Goal: Use online tool/utility: Utilize a website feature to perform a specific function

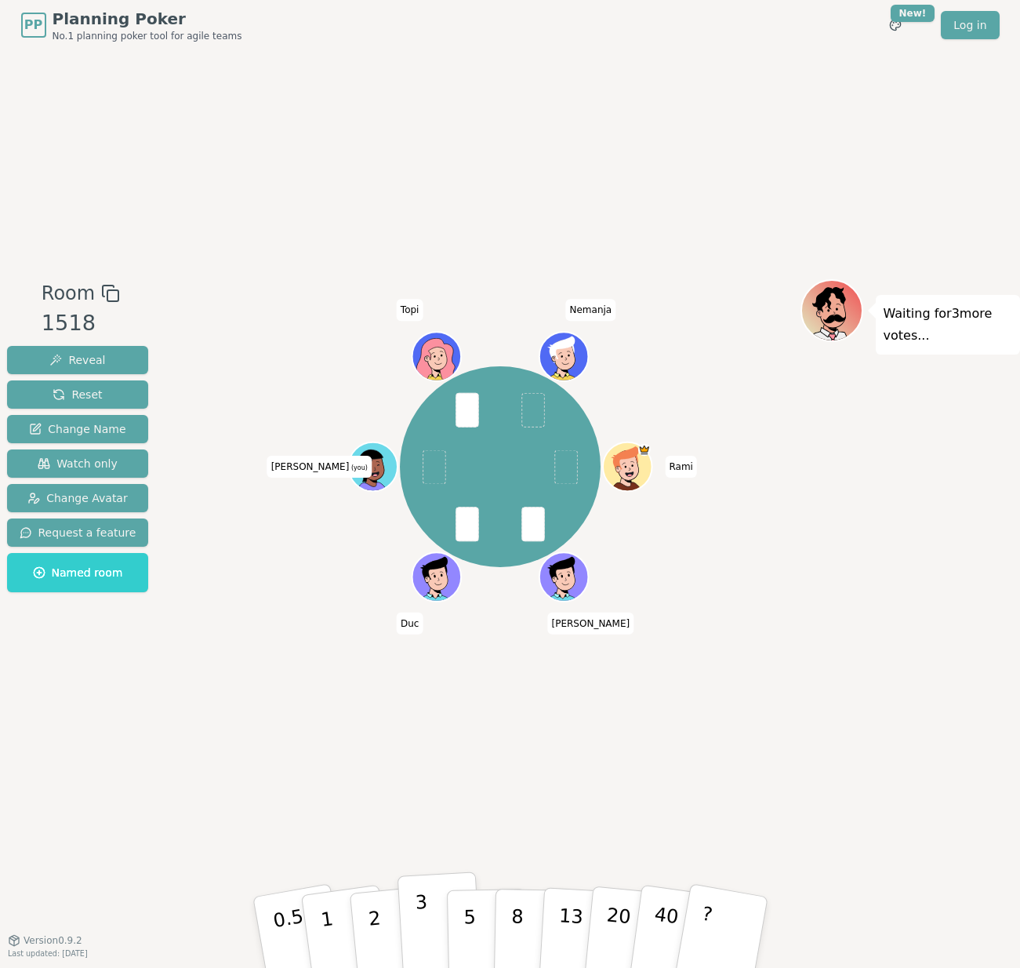
click at [432, 921] on button "3" at bounding box center [439, 932] width 85 height 122
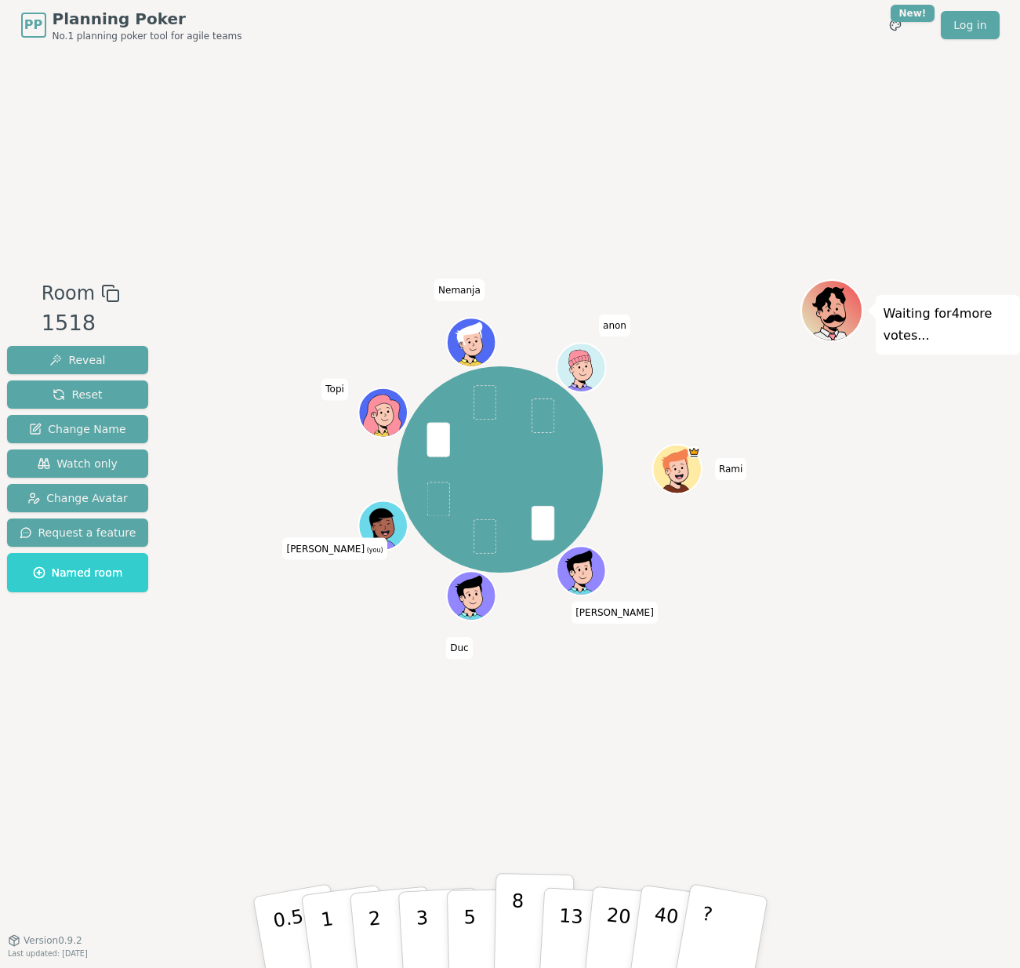
click at [524, 922] on button "8" at bounding box center [533, 932] width 81 height 119
click at [514, 914] on button "8" at bounding box center [533, 932] width 81 height 119
click at [558, 923] on button "13" at bounding box center [580, 932] width 85 height 122
click at [515, 925] on button "8" at bounding box center [533, 932] width 81 height 119
click at [484, 920] on button "5" at bounding box center [486, 932] width 81 height 119
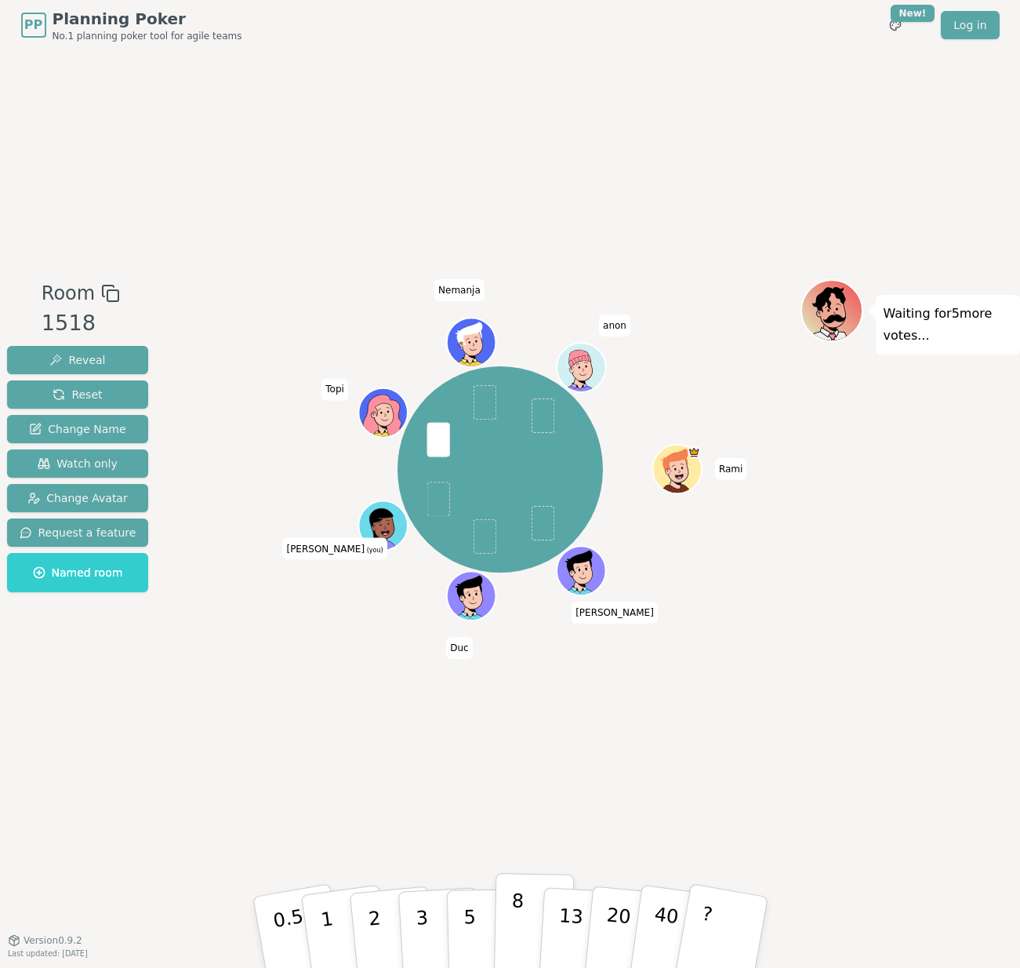
click at [531, 925] on button "8" at bounding box center [533, 932] width 81 height 119
click at [472, 944] on button "5" at bounding box center [486, 932] width 81 height 119
click at [506, 926] on button "8" at bounding box center [533, 932] width 81 height 119
click at [464, 917] on button "5" at bounding box center [486, 932] width 81 height 119
click at [511, 910] on button "8" at bounding box center [533, 932] width 81 height 119
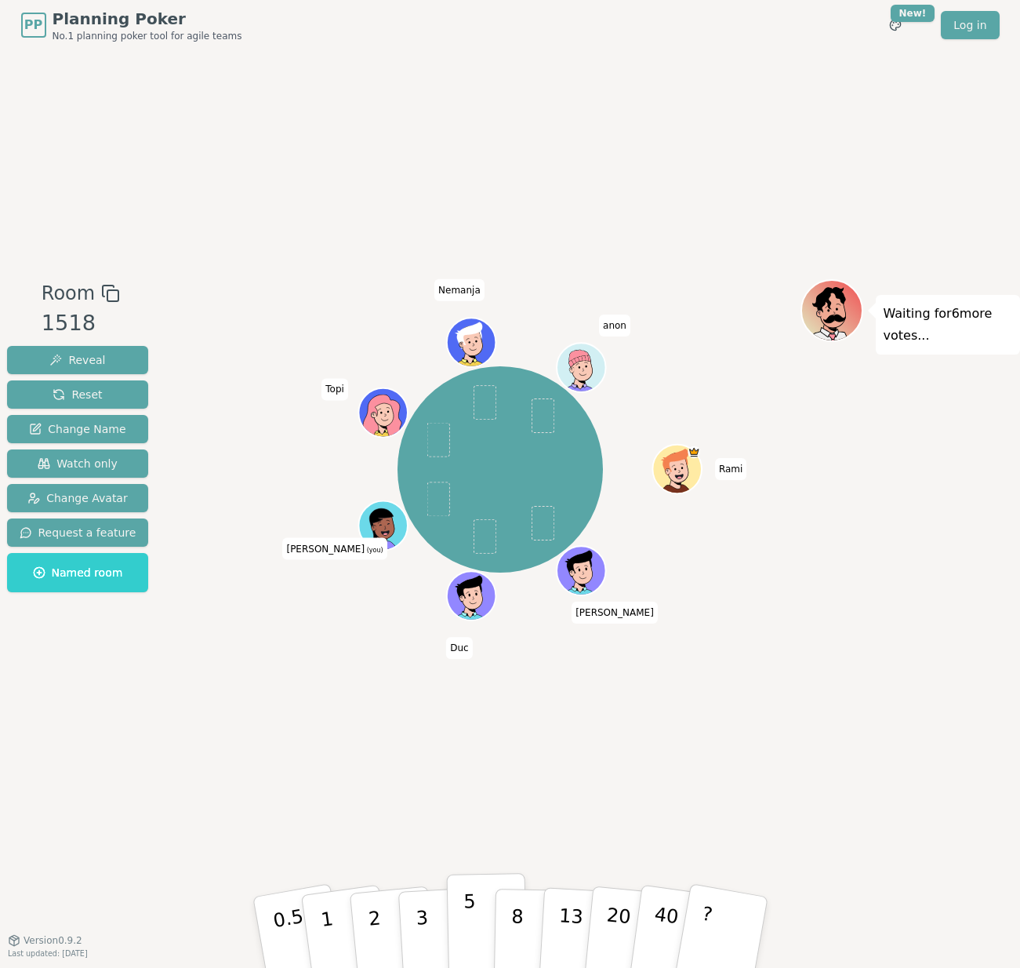
click at [487, 914] on button "5" at bounding box center [486, 932] width 81 height 119
click at [514, 919] on button "8" at bounding box center [533, 932] width 81 height 119
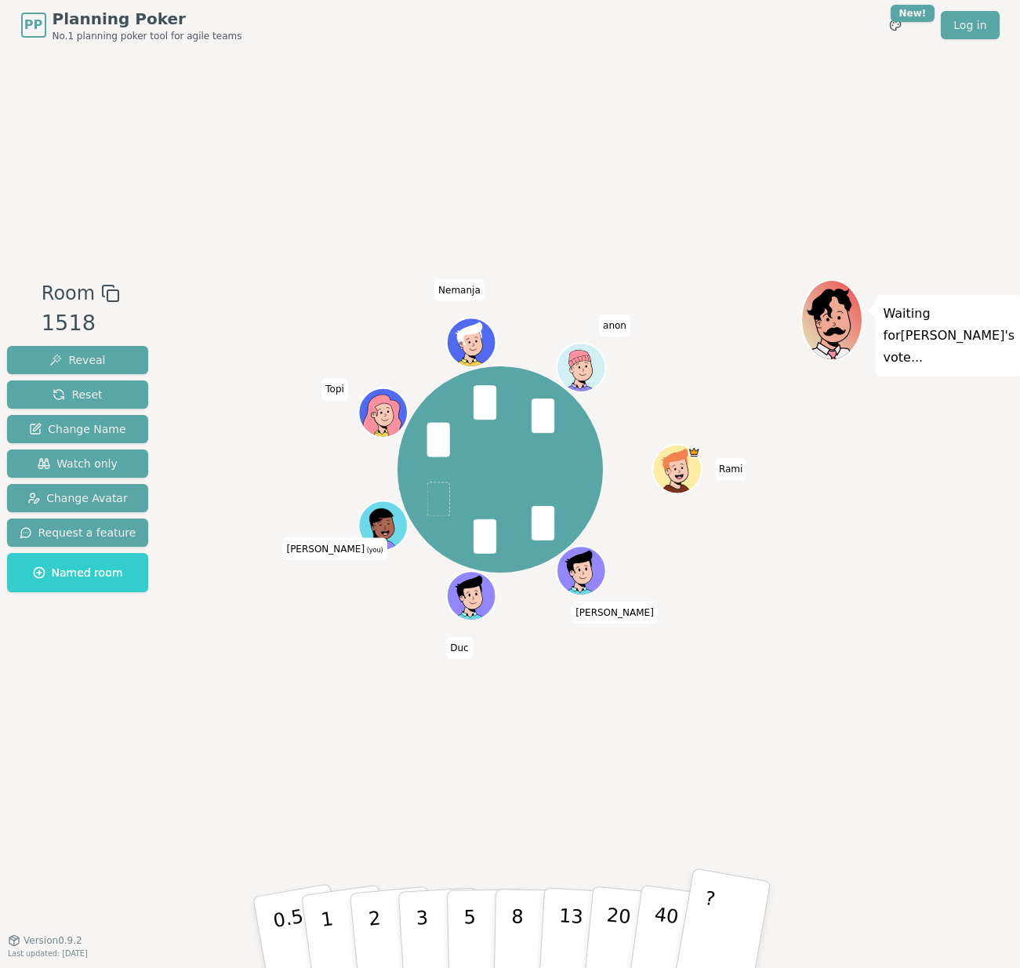
click at [747, 911] on button "?" at bounding box center [722, 931] width 98 height 129
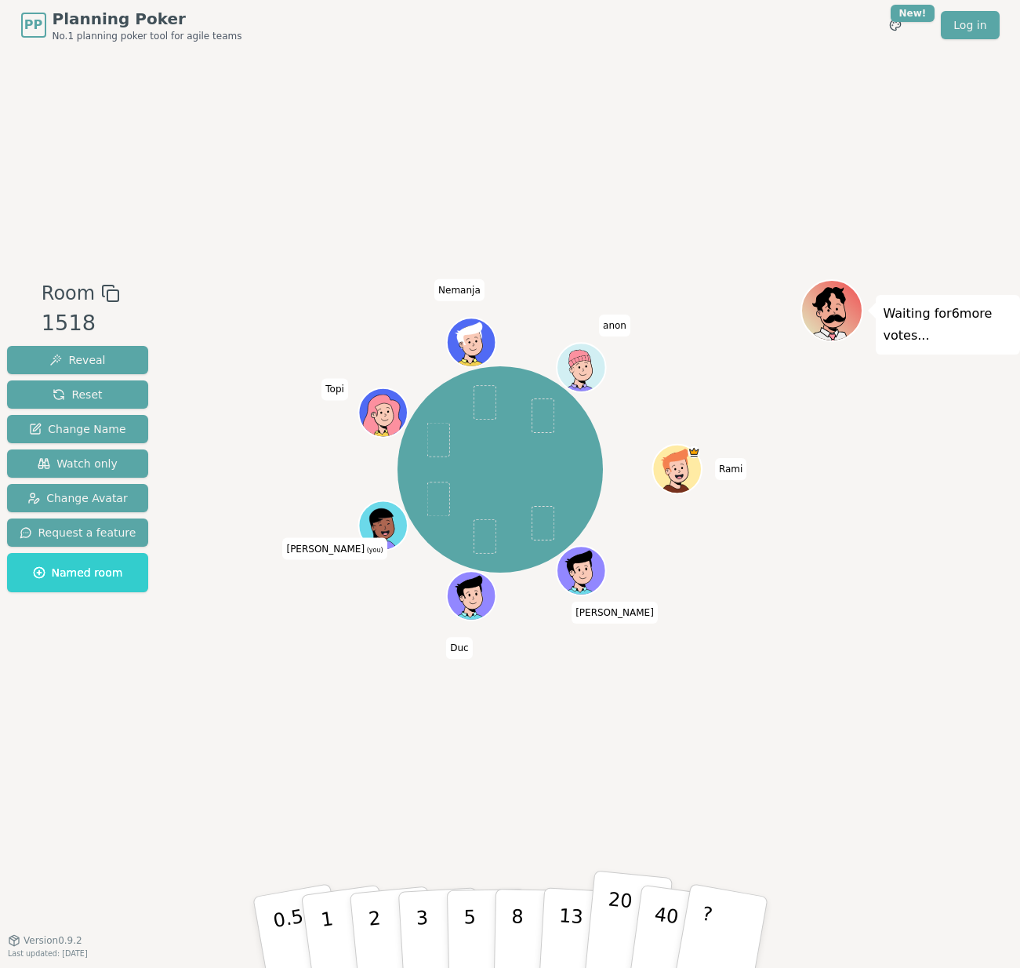
click at [594, 950] on button "20" at bounding box center [627, 932] width 89 height 125
click at [572, 940] on button "13" at bounding box center [580, 932] width 85 height 122
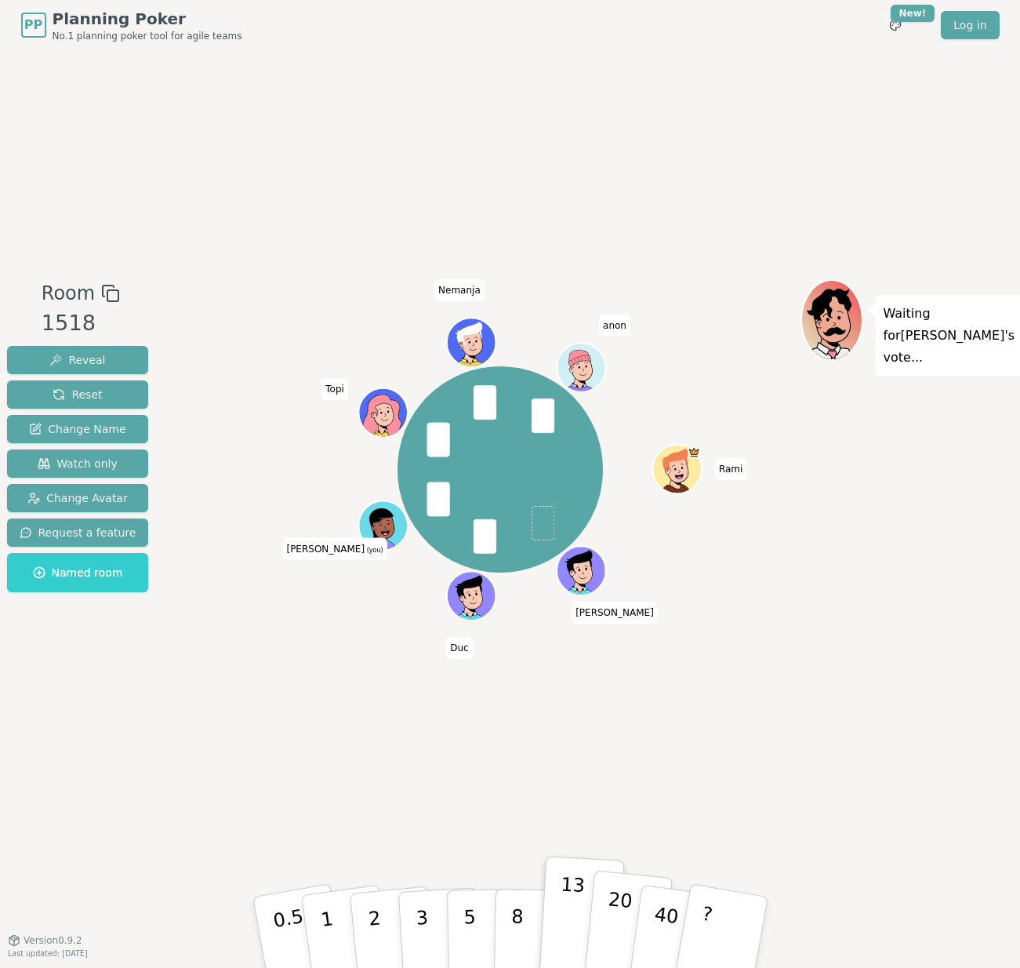
click at [602, 944] on button "20" at bounding box center [627, 932] width 89 height 125
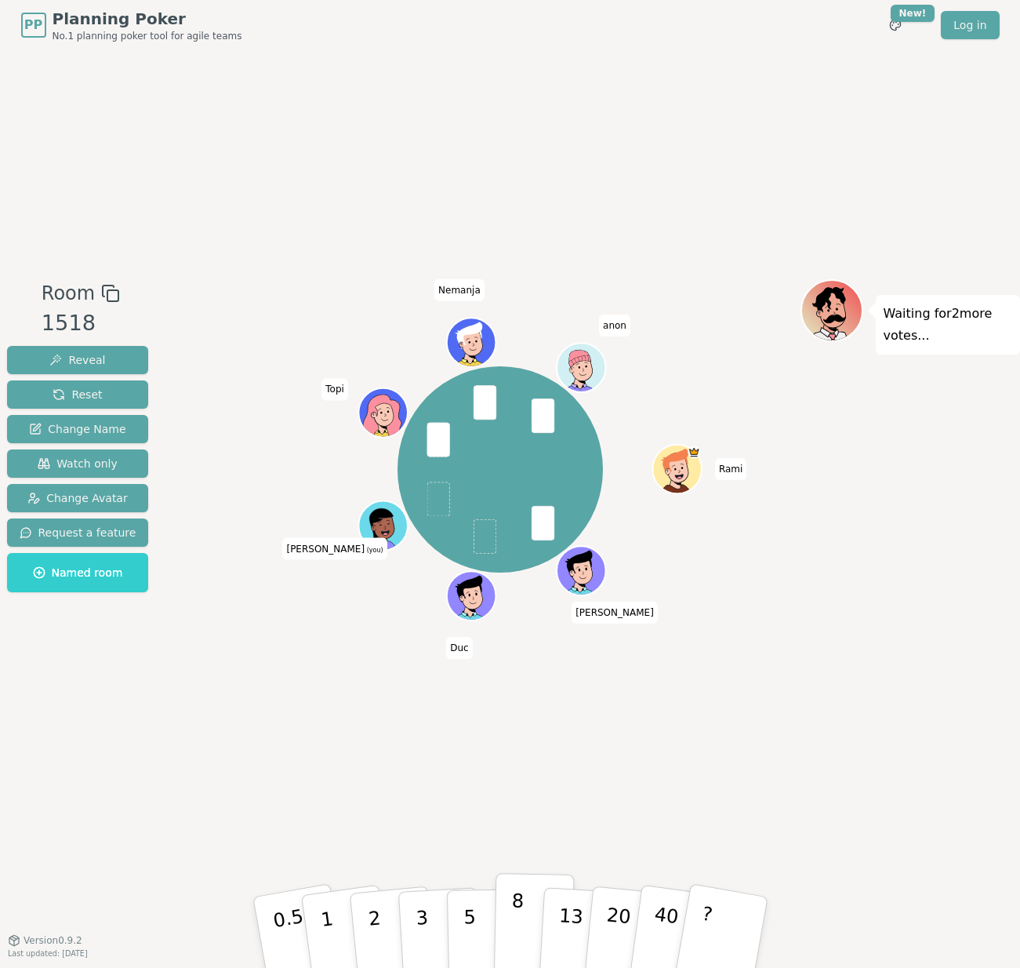
click at [509, 930] on button "8" at bounding box center [533, 932] width 81 height 119
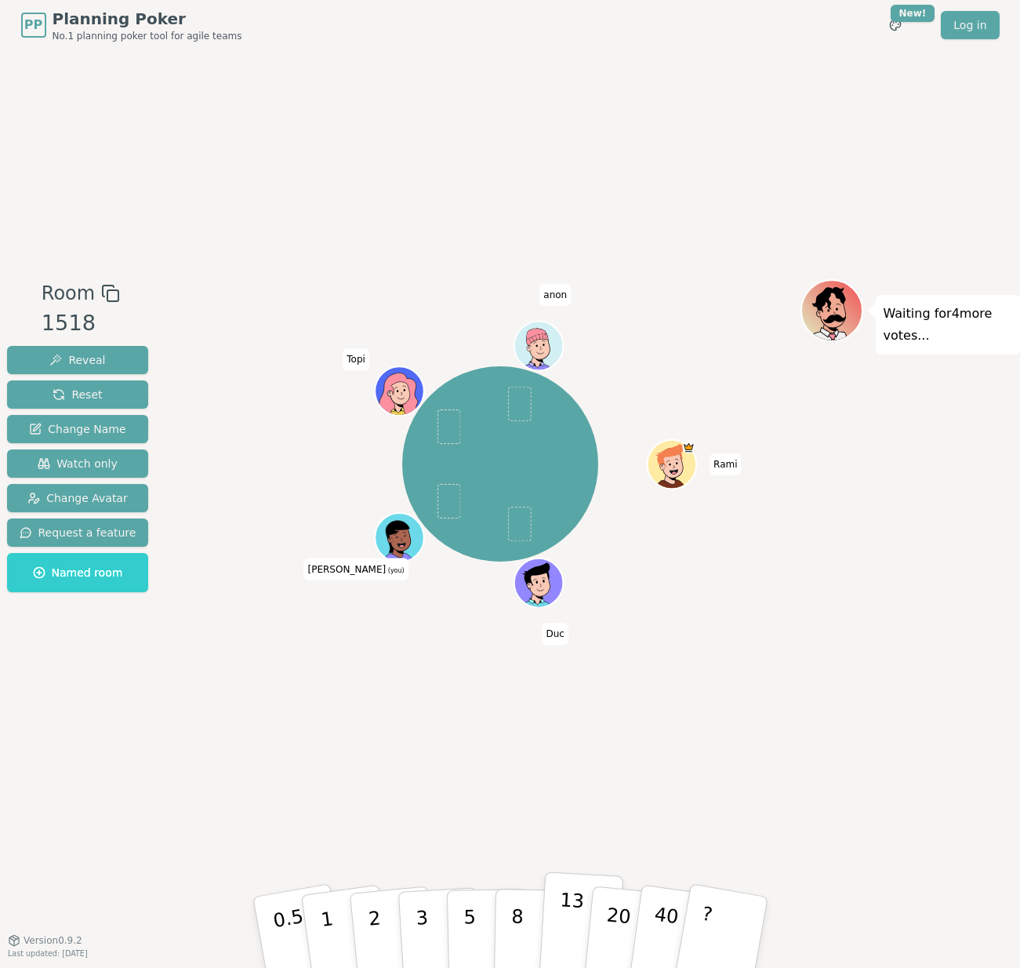
click at [565, 917] on button "13" at bounding box center [580, 932] width 85 height 122
